Goal: Task Accomplishment & Management: Use online tool/utility

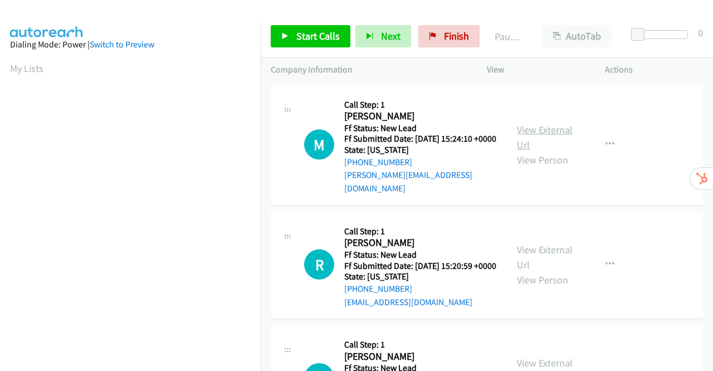
click at [539, 130] on link "View External Url" at bounding box center [545, 137] width 56 height 28
click at [541, 254] on link "View External Url" at bounding box center [545, 257] width 56 height 28
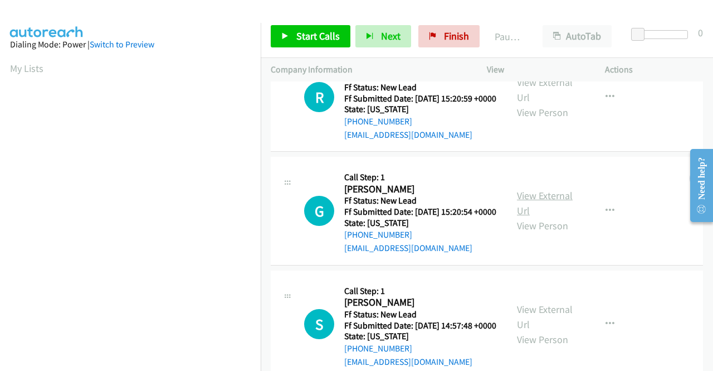
click at [535, 211] on link "View External Url" at bounding box center [545, 203] width 56 height 28
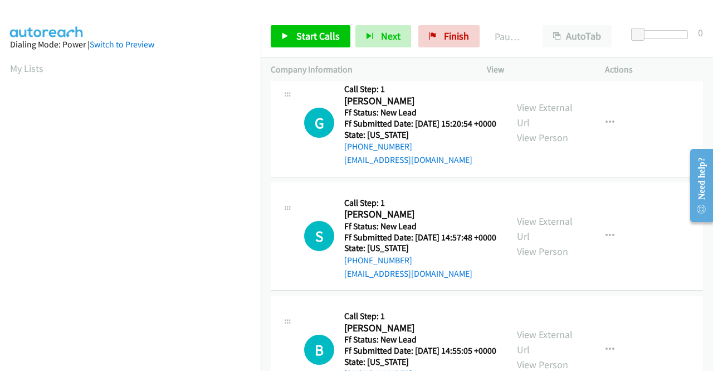
scroll to position [334, 0]
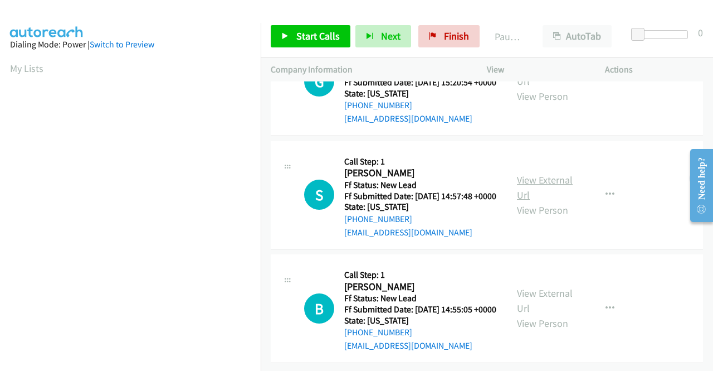
click at [518, 173] on link "View External Url" at bounding box center [545, 187] width 56 height 28
click at [537, 286] on link "View External Url" at bounding box center [545, 300] width 56 height 28
click at [306, 36] on span "Start Calls" at bounding box center [317, 36] width 43 height 13
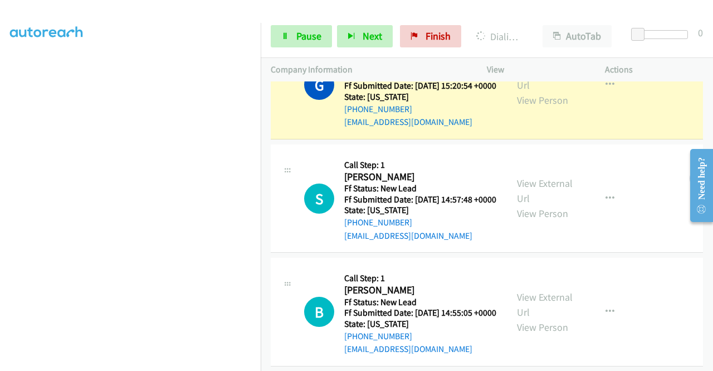
scroll to position [281, 0]
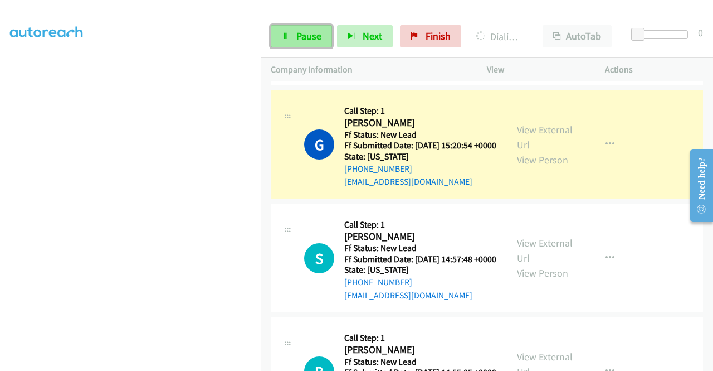
click at [306, 34] on span "Pause" at bounding box center [308, 36] width 25 height 13
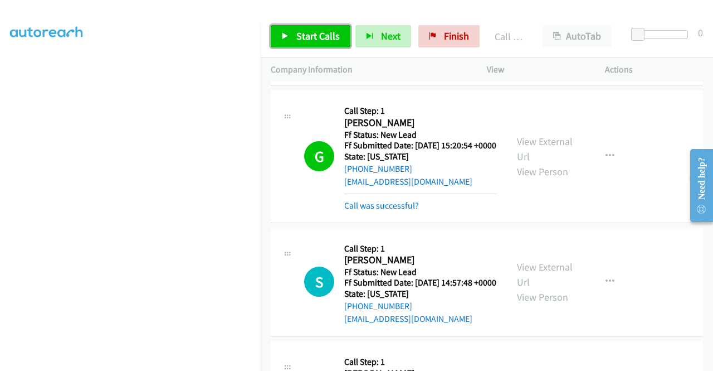
click at [308, 38] on span "Start Calls" at bounding box center [317, 36] width 43 height 13
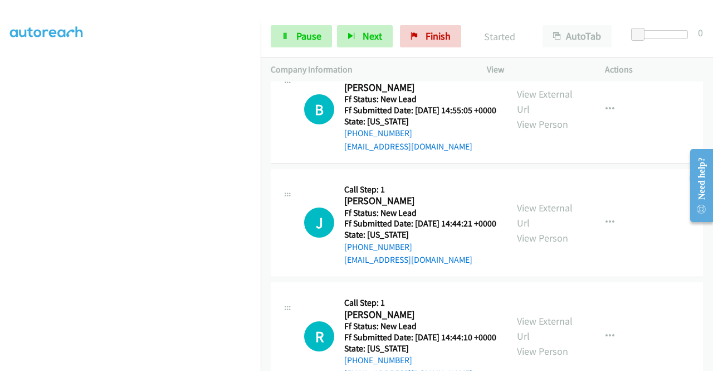
scroll to position [615, 0]
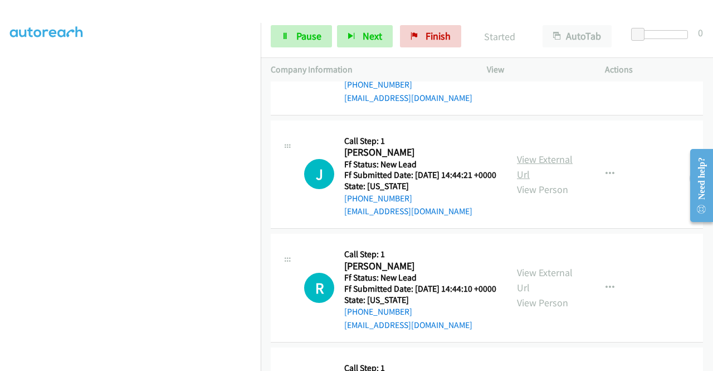
click at [530, 181] on link "View External Url" at bounding box center [545, 167] width 56 height 28
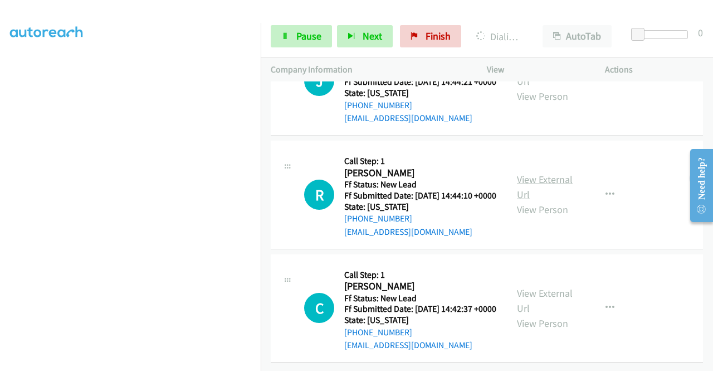
scroll to position [727, 0]
click at [549, 201] on link "View External Url" at bounding box center [545, 187] width 56 height 28
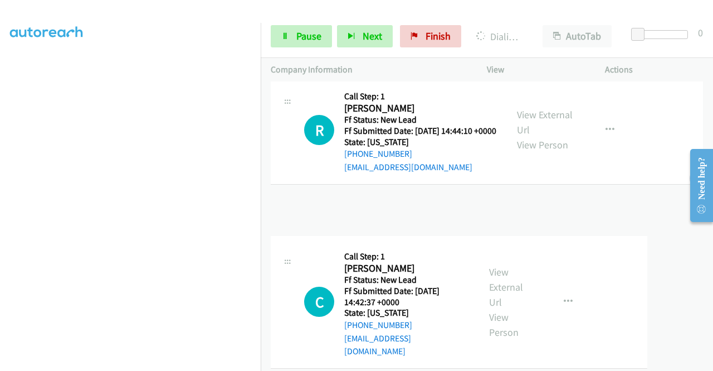
scroll to position [789, 0]
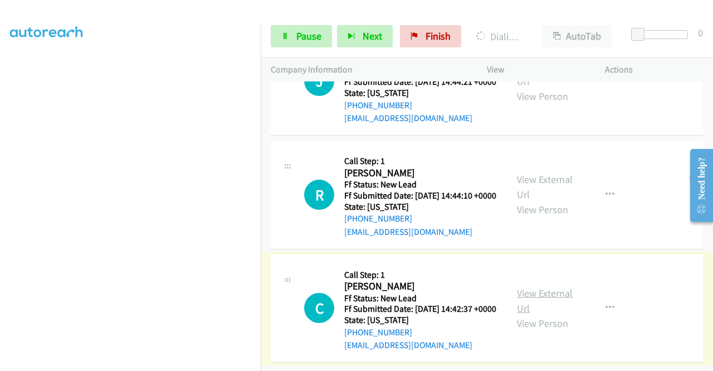
click at [553, 286] on link "View External Url" at bounding box center [545, 300] width 56 height 28
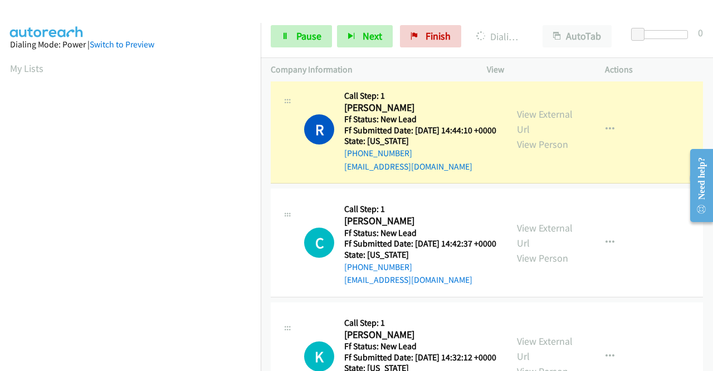
scroll to position [254, 0]
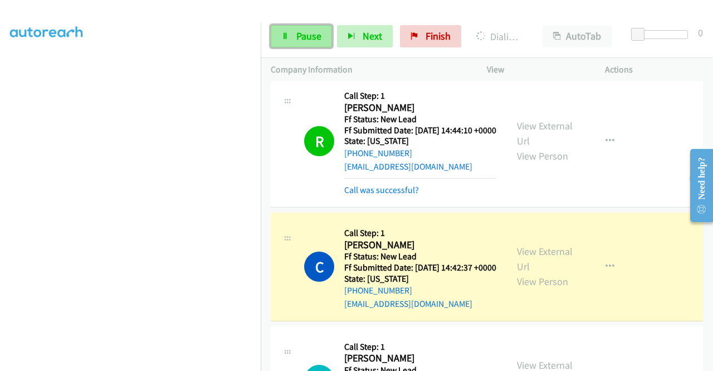
click at [312, 36] on span "Pause" at bounding box center [308, 36] width 25 height 13
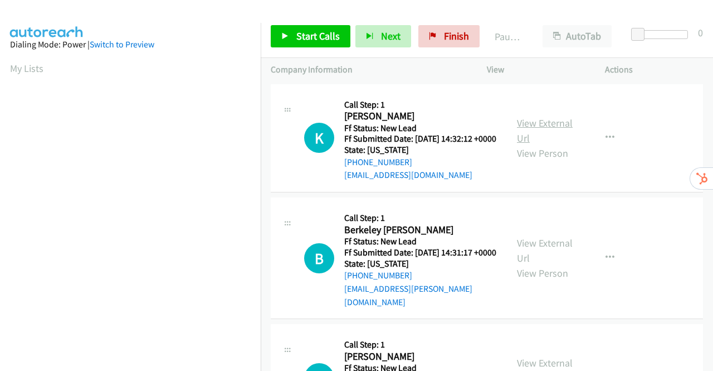
click at [539, 128] on link "View External Url" at bounding box center [545, 130] width 56 height 28
click at [546, 258] on link "View External Url" at bounding box center [545, 250] width 56 height 28
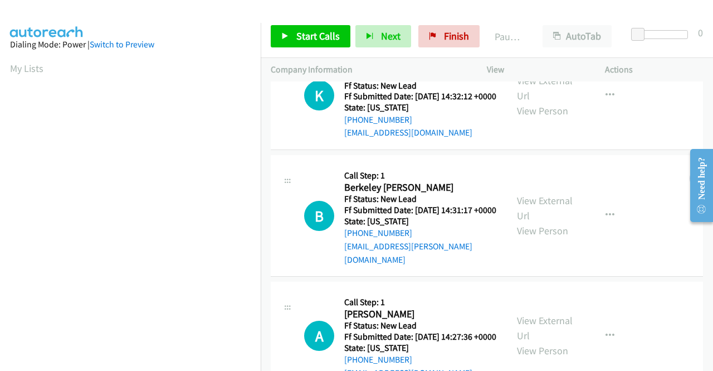
scroll to position [97, 0]
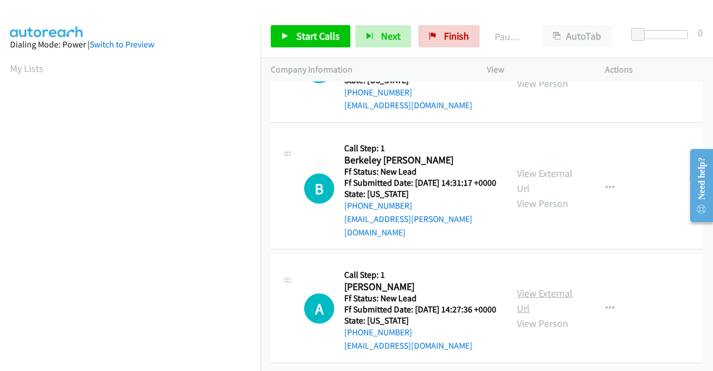
click at [556, 286] on link "View External Url" at bounding box center [545, 300] width 56 height 28
click at [316, 34] on span "Start Calls" at bounding box center [317, 36] width 43 height 13
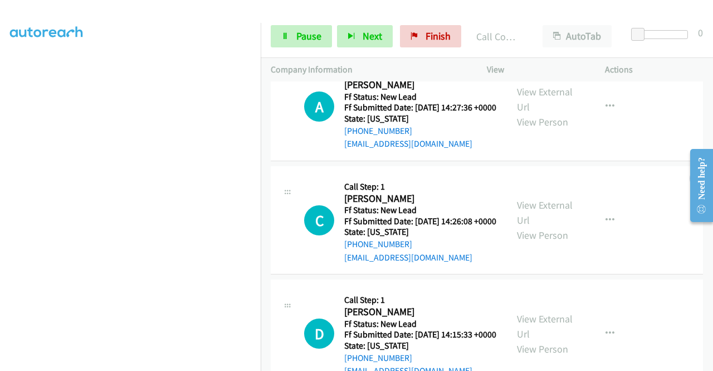
scroll to position [320, 0]
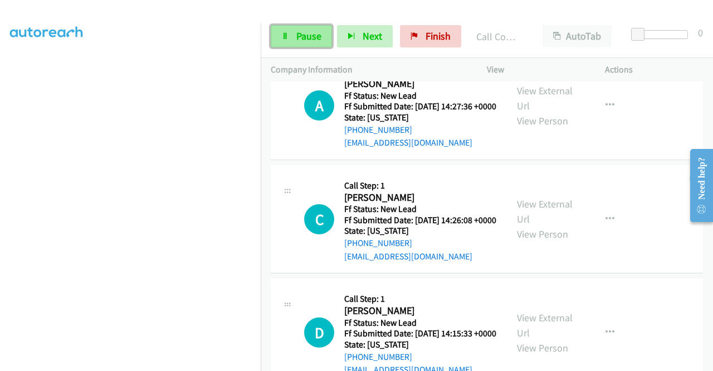
click at [308, 37] on span "Pause" at bounding box center [308, 36] width 25 height 13
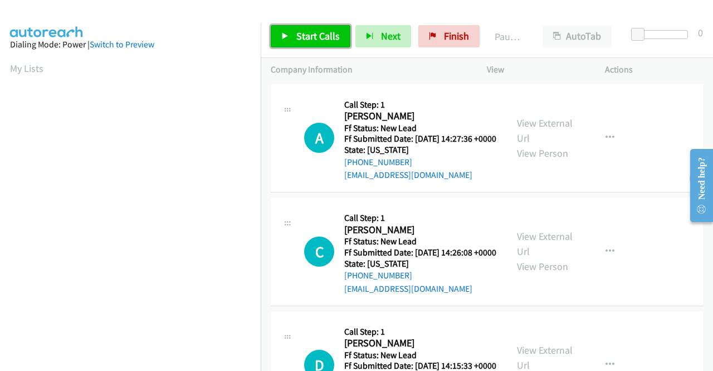
click at [296, 38] on span "Start Calls" at bounding box center [317, 36] width 43 height 13
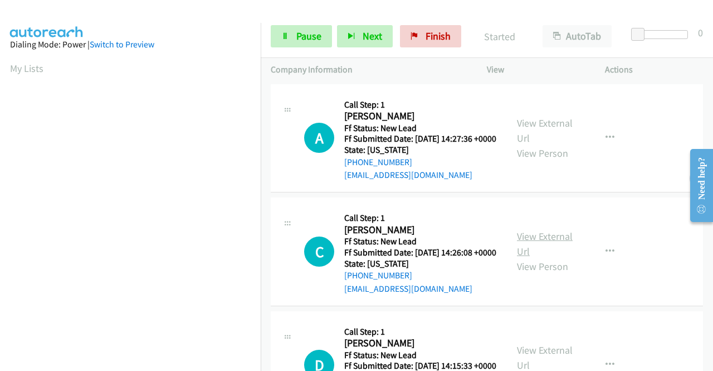
click at [538, 251] on link "View External Url" at bounding box center [545, 244] width 56 height 28
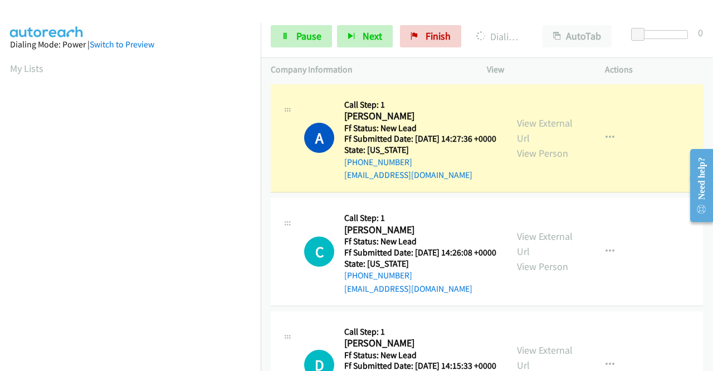
scroll to position [111, 0]
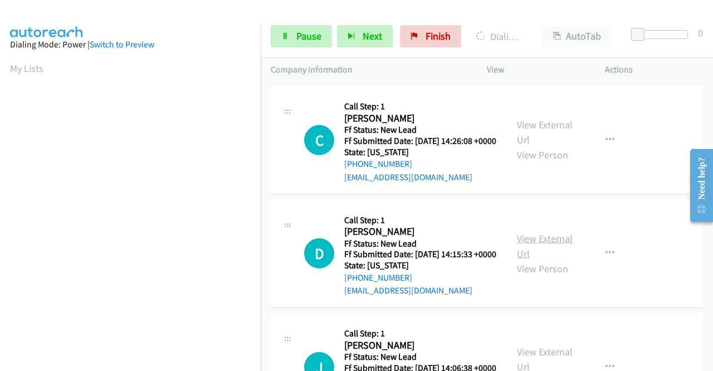
click at [537, 260] on link "View External Url" at bounding box center [545, 246] width 56 height 28
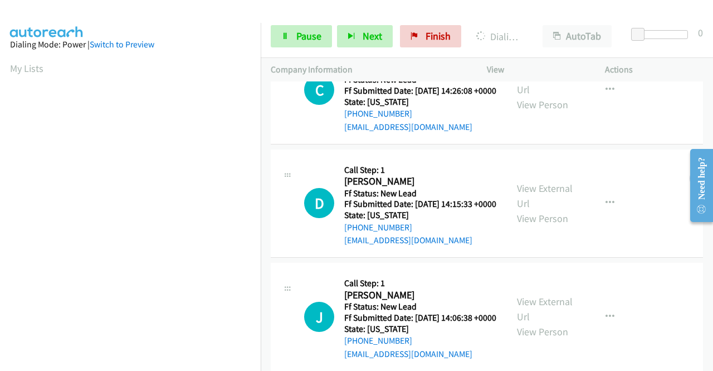
scroll to position [221, 0]
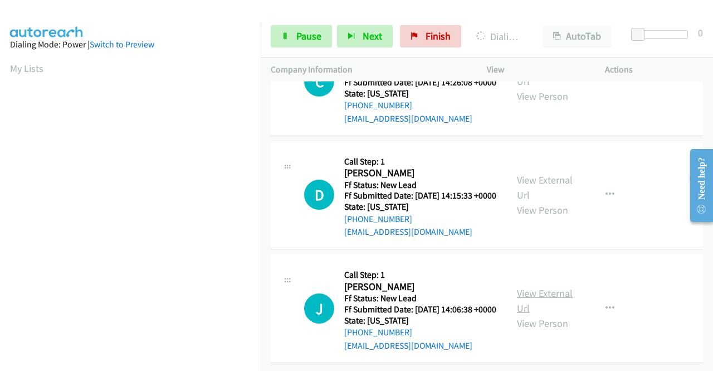
click at [527, 286] on link "View External Url" at bounding box center [545, 300] width 56 height 28
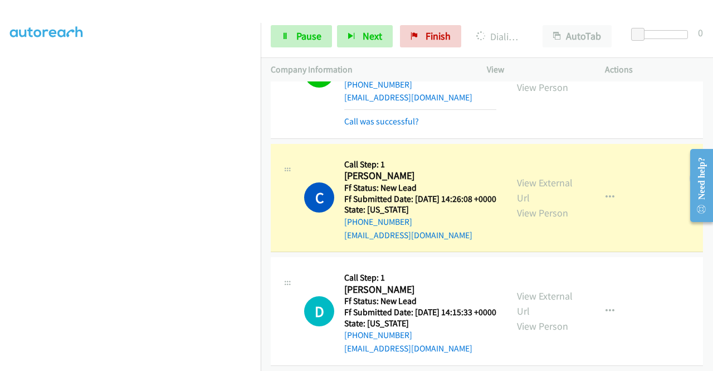
scroll to position [0, 0]
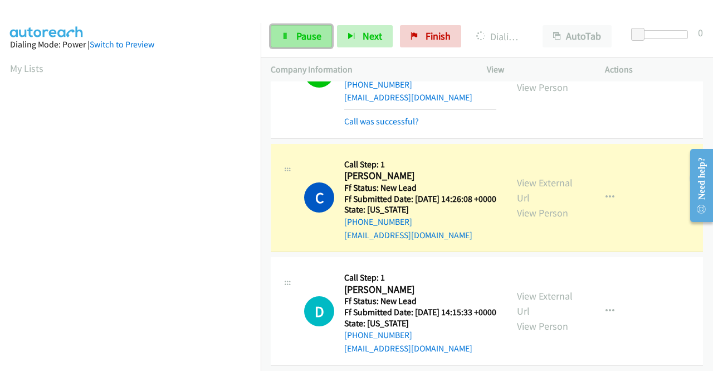
click at [297, 34] on span "Pause" at bounding box center [308, 36] width 25 height 13
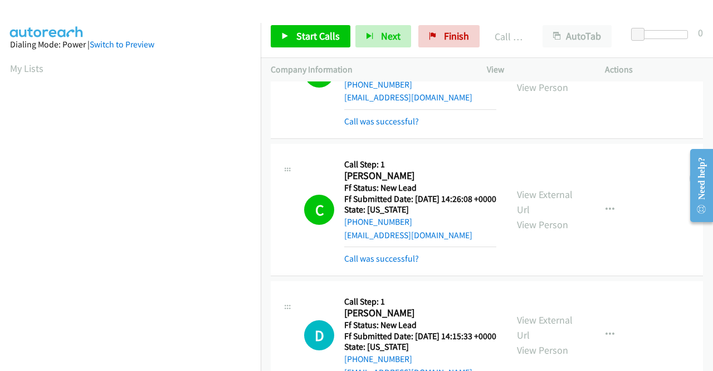
scroll to position [254, 0]
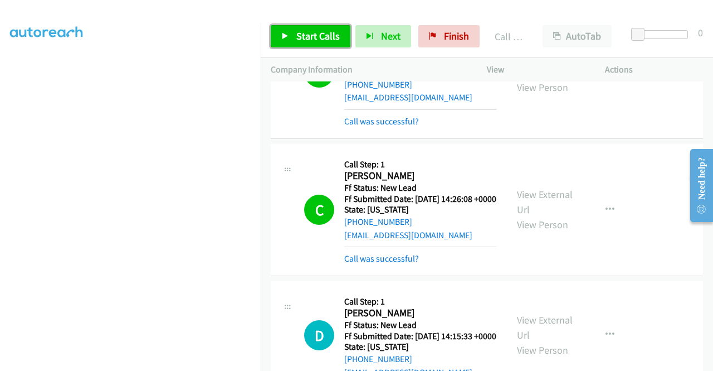
click at [291, 30] on link "Start Calls" at bounding box center [311, 36] width 80 height 22
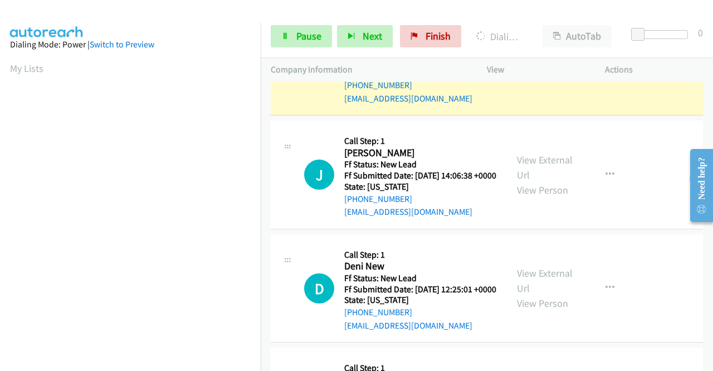
scroll to position [412, 0]
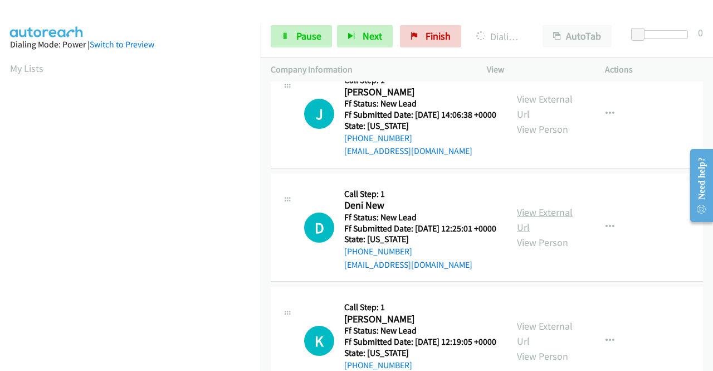
click at [529, 233] on link "View External Url" at bounding box center [545, 220] width 56 height 28
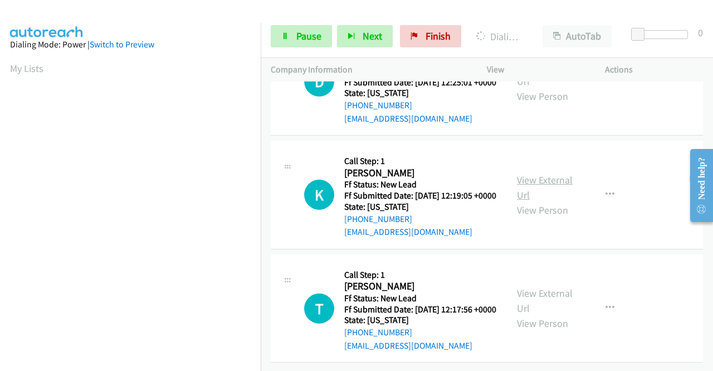
click at [524, 201] on link "View External Url" at bounding box center [545, 187] width 56 height 28
click at [551, 286] on link "View External Url" at bounding box center [545, 300] width 56 height 28
click at [308, 31] on span "Pause" at bounding box center [308, 36] width 25 height 13
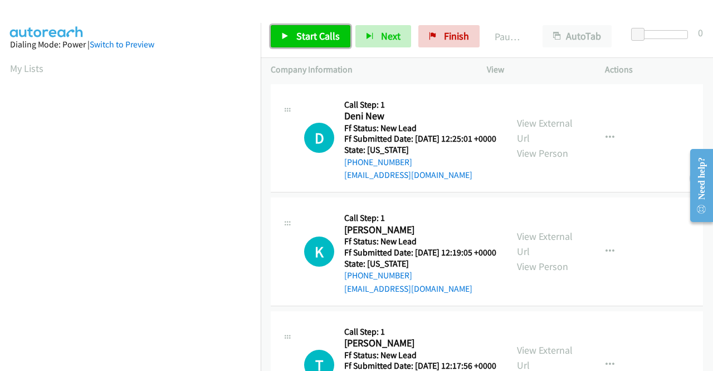
click at [318, 31] on span "Start Calls" at bounding box center [317, 36] width 43 height 13
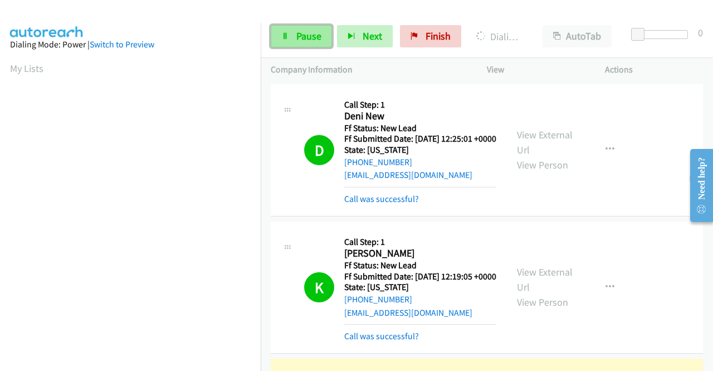
click at [300, 33] on span "Pause" at bounding box center [308, 36] width 25 height 13
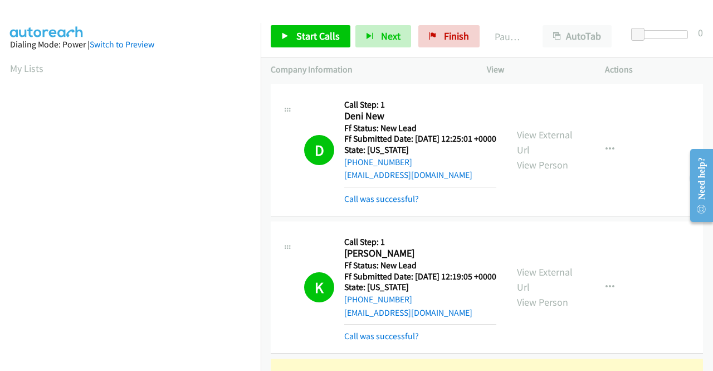
scroll to position [254, 0]
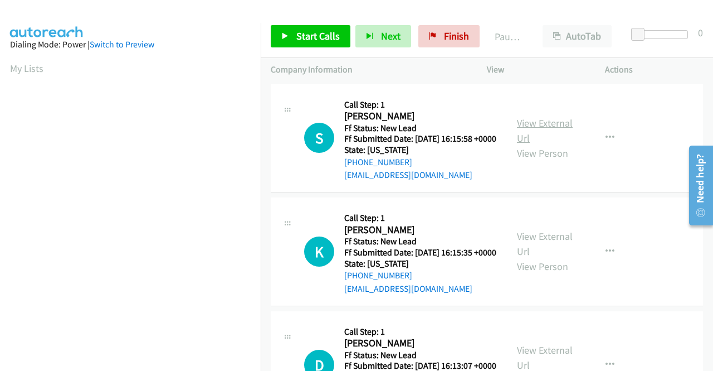
click at [543, 125] on link "View External Url" at bounding box center [545, 130] width 56 height 28
click at [526, 250] on link "View External Url" at bounding box center [545, 244] width 56 height 28
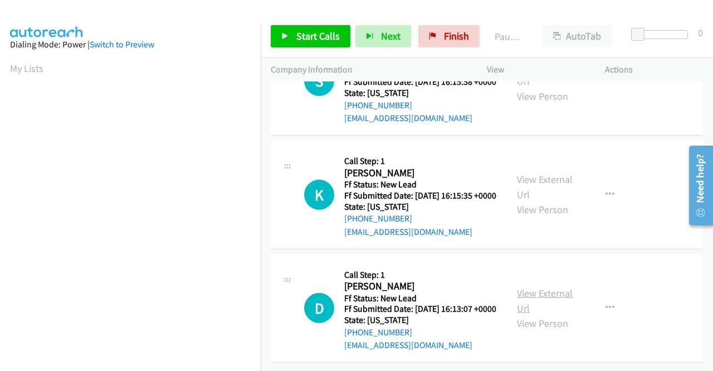
scroll to position [97, 0]
click at [534, 286] on link "View External Url" at bounding box center [545, 300] width 56 height 28
click at [302, 33] on span "Start Calls" at bounding box center [317, 36] width 43 height 13
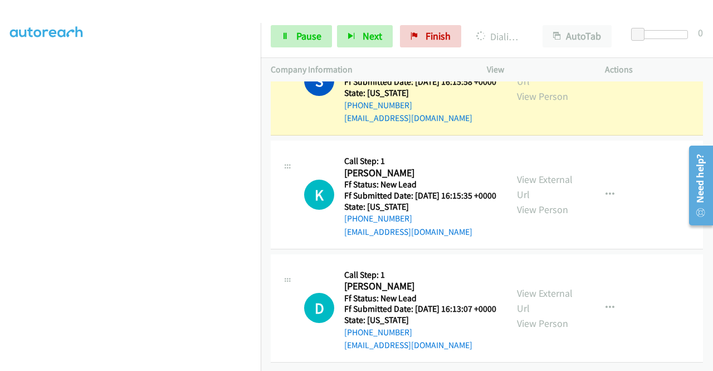
scroll to position [254, 0]
click at [314, 31] on span "Pause" at bounding box center [308, 36] width 25 height 13
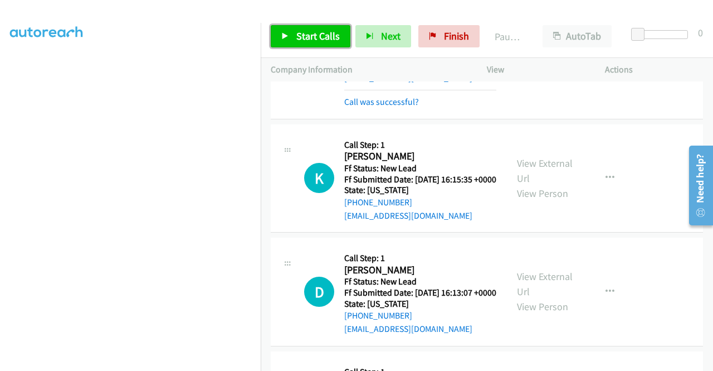
click at [313, 33] on span "Start Calls" at bounding box center [317, 36] width 43 height 13
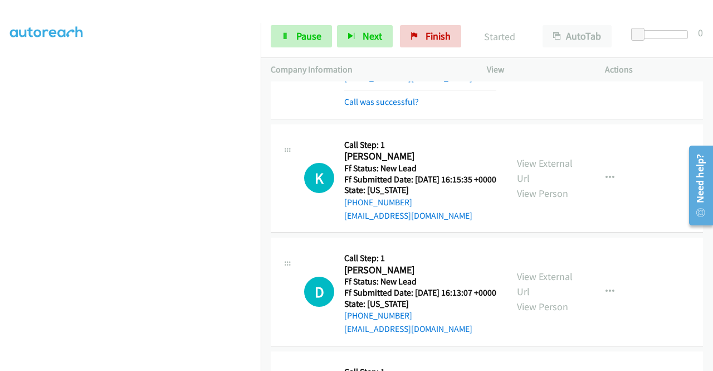
scroll to position [0, 0]
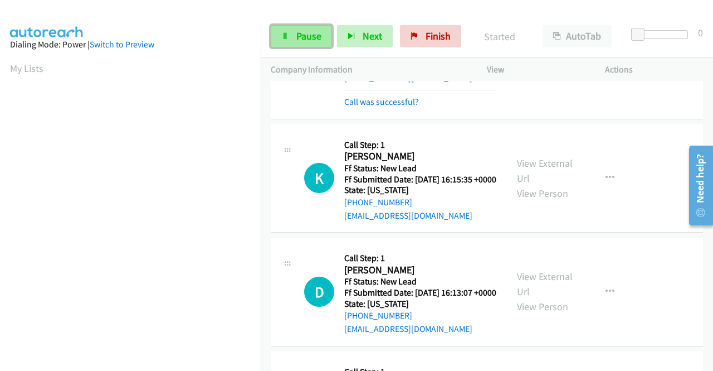
click at [306, 31] on span "Pause" at bounding box center [308, 36] width 25 height 13
click at [288, 33] on icon at bounding box center [285, 37] width 8 height 8
click at [295, 35] on link "Pause" at bounding box center [301, 36] width 61 height 22
click at [299, 35] on span "Pause" at bounding box center [308, 36] width 25 height 13
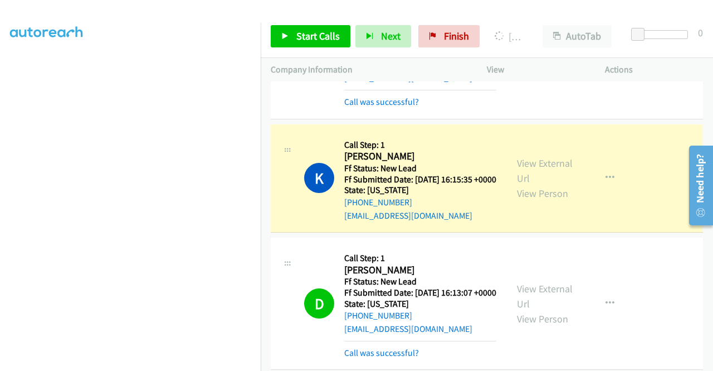
scroll to position [254, 0]
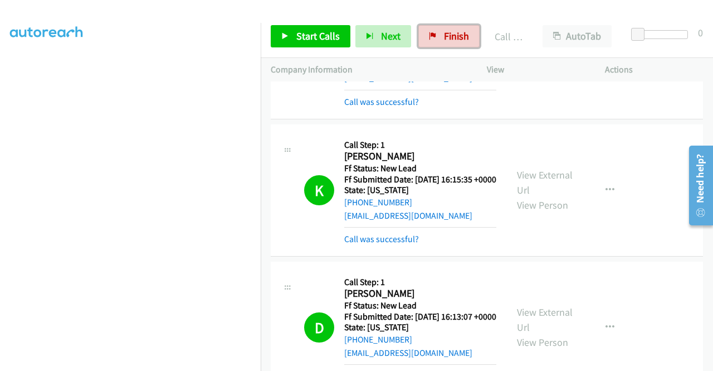
drag, startPoint x: 449, startPoint y: 32, endPoint x: 390, endPoint y: 48, distance: 60.8
click at [447, 33] on span "Finish" at bounding box center [456, 36] width 25 height 13
